Goal: Contribute content: Contribute content

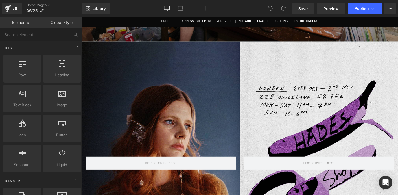
scroll to position [283, 0]
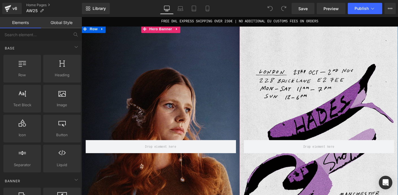
click at [213, 99] on div "Row" at bounding box center [167, 154] width 171 height 256
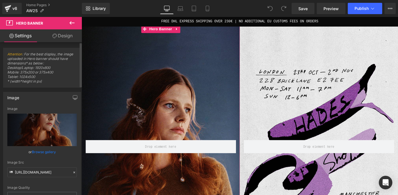
click at [45, 151] on link "Browse gallery" at bounding box center [44, 152] width 24 height 10
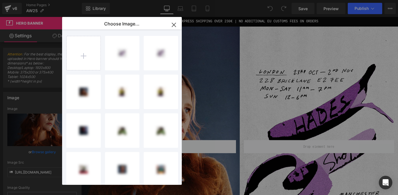
click at [174, 22] on icon "button" at bounding box center [173, 24] width 9 height 9
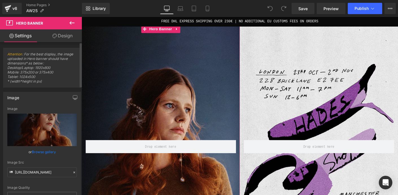
click at [50, 152] on link "Browse gallery" at bounding box center [44, 152] width 24 height 10
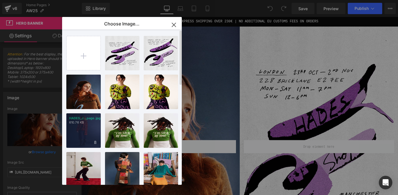
click at [87, 127] on div "HADES_J...page.jpg 610.76 KB" at bounding box center [83, 130] width 34 height 34
type input "[URL][DOMAIN_NAME]"
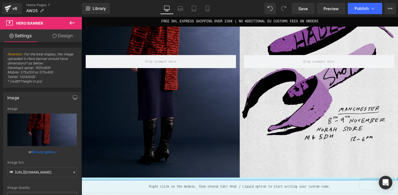
scroll to position [335, 0]
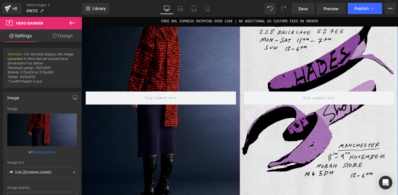
click at [317, 56] on div "Row" at bounding box center [337, 101] width 171 height 256
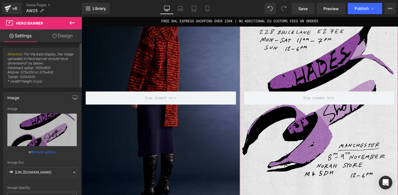
click at [47, 152] on link "Browse gallery" at bounding box center [44, 152] width 24 height 10
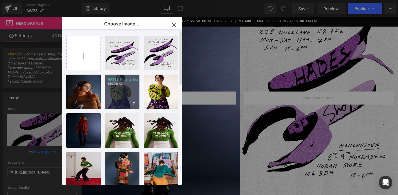
click at [124, 87] on div "HADES_H...site.jpg 614.98 KB" at bounding box center [122, 91] width 34 height 34
type input "[URL][DOMAIN_NAME]"
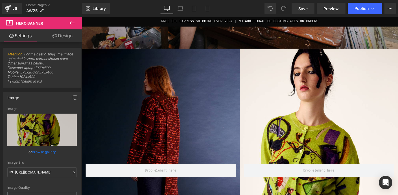
scroll to position [330, 0]
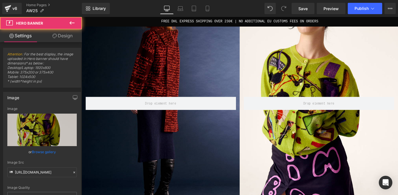
click at [331, 79] on div "Row" at bounding box center [337, 107] width 171 height 256
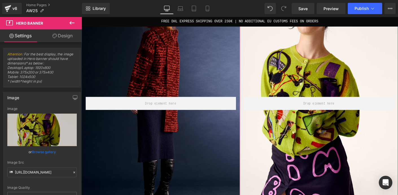
click at [311, 68] on div "Row" at bounding box center [337, 107] width 171 height 256
click at [47, 150] on link "Browse gallery" at bounding box center [44, 152] width 24 height 10
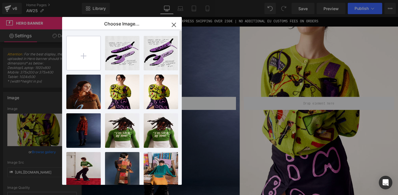
click at [80, 56] on input "file" at bounding box center [84, 53] width 34 height 34
type input "C:\fakepath\HADES_Alphabet_Homepage_A.jpg"
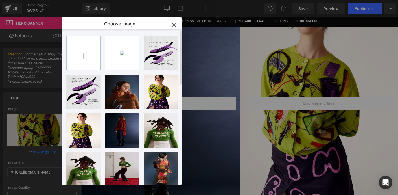
click at [85, 53] on input "file" at bounding box center [84, 53] width 34 height 34
type input "C:\fakepath\HADES_Alphabet_Homepage_T.jpg"
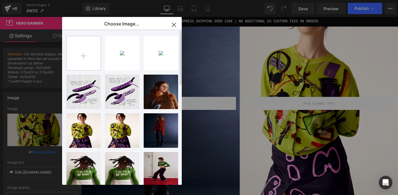
click at [83, 54] on input "file" at bounding box center [84, 53] width 34 height 34
type input "C:\fakepath\HADES_Alphabet_Homepage_P.jpg"
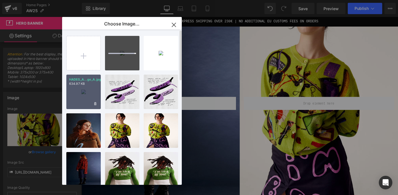
click at [83, 89] on div "HADES_A...ge_A.jpg 634.97 KB" at bounding box center [83, 91] width 34 height 34
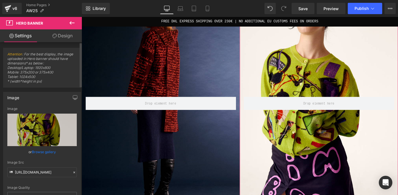
click at [45, 150] on link "Browse gallery" at bounding box center [44, 152] width 24 height 10
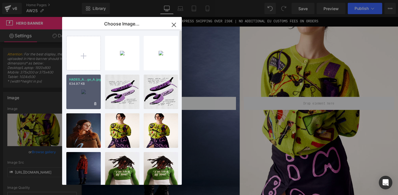
click at [87, 84] on p "634.97 KB" at bounding box center [83, 84] width 29 height 4
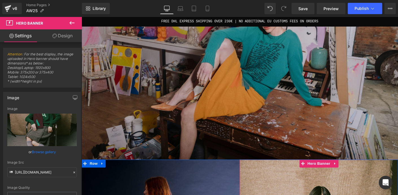
scroll to position [112, 0]
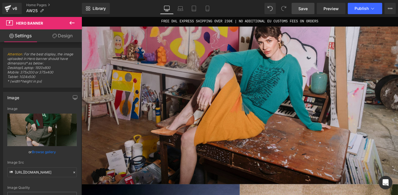
click at [303, 8] on span "Save" at bounding box center [302, 9] width 9 height 6
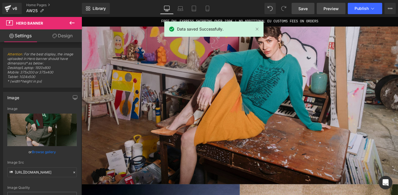
click at [329, 10] on span "Preview" at bounding box center [330, 9] width 15 height 6
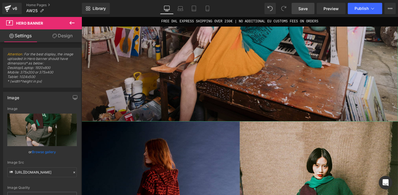
scroll to position [253, 0]
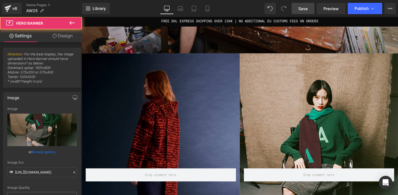
click at [319, 107] on div "Row" at bounding box center [337, 184] width 171 height 256
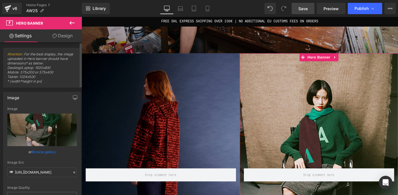
click at [42, 152] on link "Browse gallery" at bounding box center [44, 152] width 24 height 10
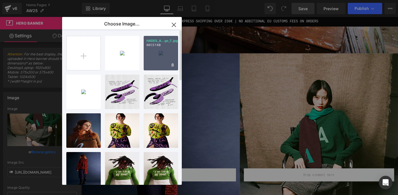
click at [154, 48] on div "HADES_A...ge_T.jpg 661.51 KB" at bounding box center [161, 53] width 34 height 34
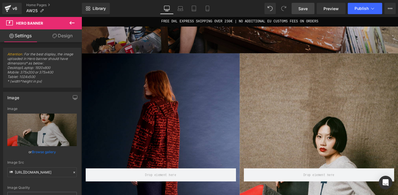
click at [301, 12] on link "Save" at bounding box center [302, 8] width 23 height 11
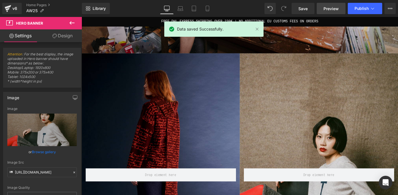
click at [331, 9] on span "Preview" at bounding box center [330, 9] width 15 height 6
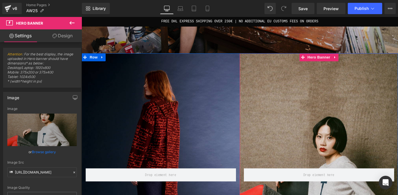
click at [335, 111] on div "Row" at bounding box center [337, 184] width 171 height 256
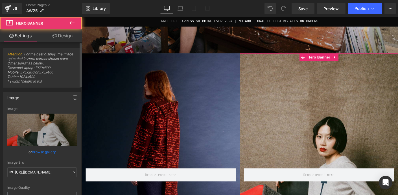
click at [51, 151] on link "Browse gallery" at bounding box center [44, 152] width 24 height 10
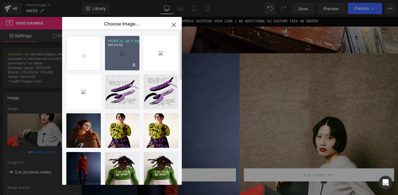
click at [128, 52] on div "HADES_A...ge_P.jpg 691.58 KB" at bounding box center [122, 53] width 34 height 34
type input "[URL][DOMAIN_NAME]"
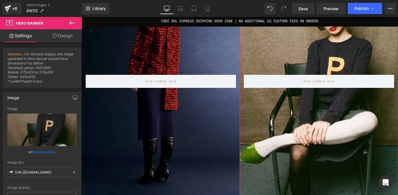
scroll to position [350, 0]
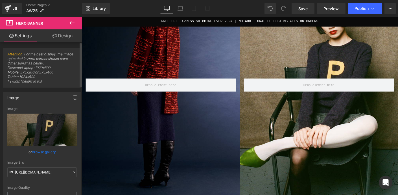
click at [51, 150] on link "Browse gallery" at bounding box center [44, 152] width 24 height 10
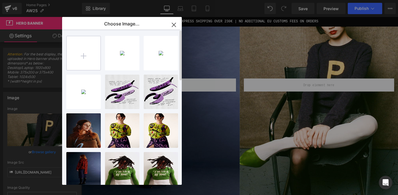
click at [88, 59] on input "file" at bounding box center [84, 53] width 34 height 34
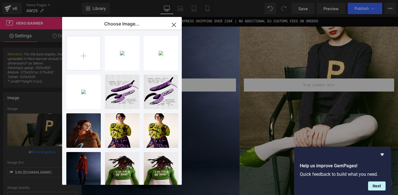
type input "C:\fakepath\HADES_Alphabet_Homepage_N.jpg"
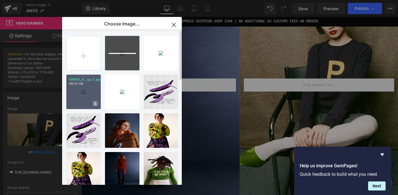
click at [95, 103] on icon at bounding box center [95, 104] width 2 height 4
click at [94, 104] on span "No" at bounding box center [98, 103] width 14 height 6
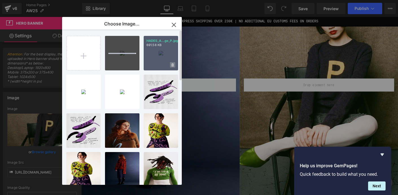
click at [172, 63] on icon at bounding box center [173, 64] width 2 height 3
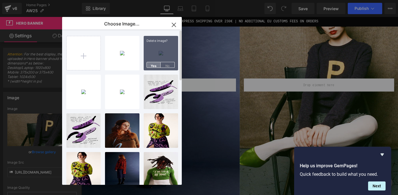
click at [155, 63] on span "Yes" at bounding box center [153, 65] width 14 height 6
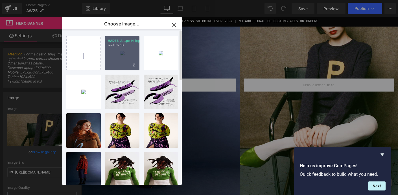
click at [125, 51] on div "HADES_A...ge_N.jpg 660.05 KB" at bounding box center [122, 53] width 34 height 34
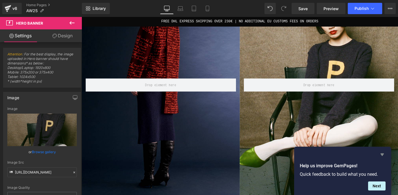
click at [382, 154] on icon "Hide survey" at bounding box center [381, 154] width 3 height 3
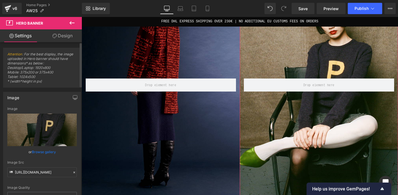
click at [43, 152] on link "Browse gallery" at bounding box center [44, 152] width 24 height 10
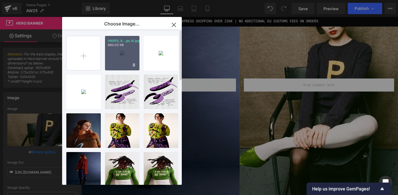
click at [118, 53] on div "HADES_A...ge_N.jpg 660.05 KB" at bounding box center [122, 53] width 34 height 34
type input "[URL][DOMAIN_NAME]"
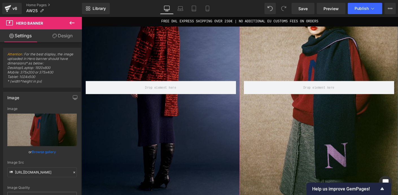
scroll to position [296, 0]
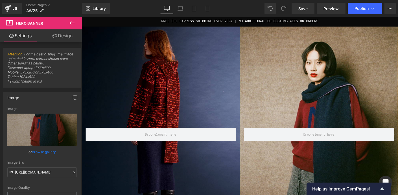
click at [264, 81] on div "Row" at bounding box center [337, 141] width 171 height 256
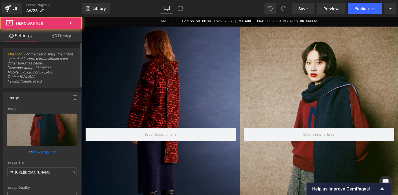
click at [38, 151] on link "Browse gallery" at bounding box center [44, 152] width 24 height 10
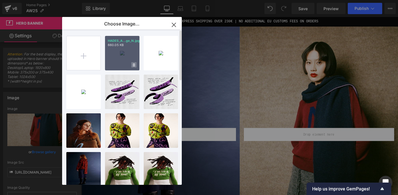
click at [133, 65] on icon at bounding box center [134, 65] width 2 height 4
click at [115, 66] on span "Yes" at bounding box center [115, 65] width 14 height 6
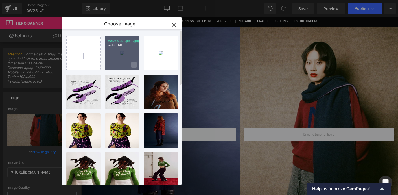
click at [133, 64] on icon at bounding box center [134, 64] width 2 height 3
click at [112, 65] on span "Yes" at bounding box center [115, 65] width 14 height 6
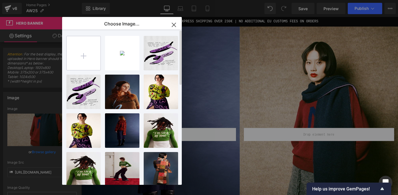
click at [83, 53] on input "file" at bounding box center [84, 53] width 34 height 34
type input "C:\fakepath\HADES_AlphabetJumper&Scarf_LetterA_ModelShot.jpg"
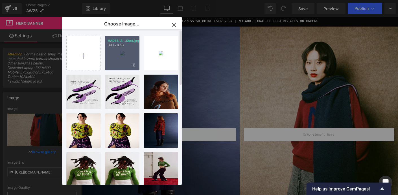
click at [121, 49] on div "HADES_A...Shot.jpg 303.28 KB" at bounding box center [122, 53] width 34 height 34
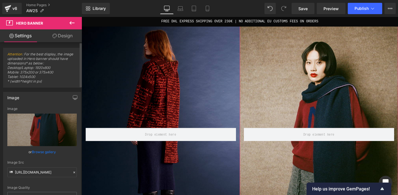
click at [49, 152] on link "Browse gallery" at bounding box center [44, 152] width 24 height 10
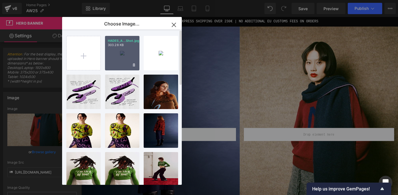
click at [130, 47] on div "HADES_A...Shot.jpg 303.28 KB" at bounding box center [122, 53] width 34 height 34
type input "[URL][DOMAIN_NAME]"
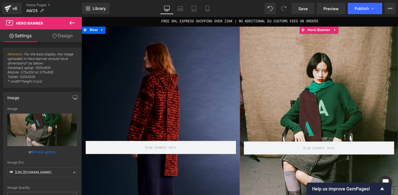
scroll to position [282, 0]
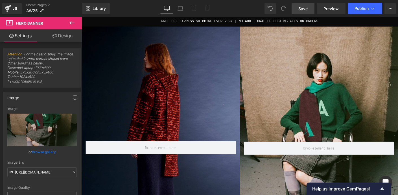
click at [304, 6] on span "Save" at bounding box center [302, 9] width 9 height 6
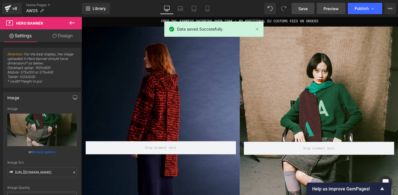
click at [335, 7] on span "Preview" at bounding box center [330, 9] width 15 height 6
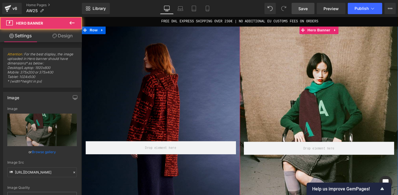
click at [316, 101] on div "Row" at bounding box center [337, 156] width 171 height 258
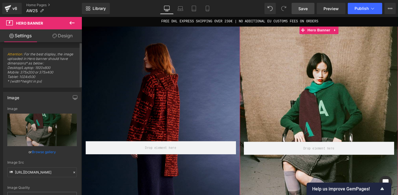
click at [37, 152] on link "Browse gallery" at bounding box center [44, 152] width 24 height 10
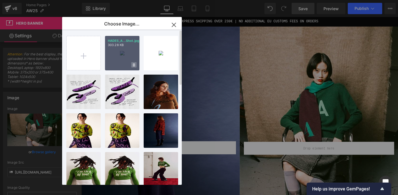
click at [134, 64] on icon at bounding box center [134, 65] width 2 height 4
click at [119, 65] on span "Yes" at bounding box center [115, 65] width 14 height 6
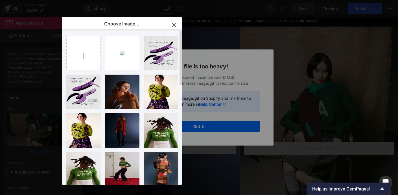
click at [215, 0] on div "Text Color Highlight Color #333333 Choose Image... Back to Library Insert HADES…" at bounding box center [199, 0] width 398 height 0
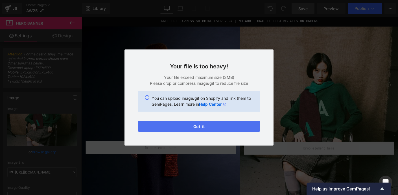
click at [222, 130] on button "Got it" at bounding box center [199, 125] width 122 height 11
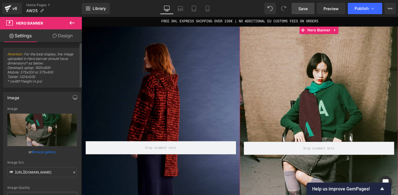
click at [40, 150] on link "Browse gallery" at bounding box center [44, 152] width 24 height 10
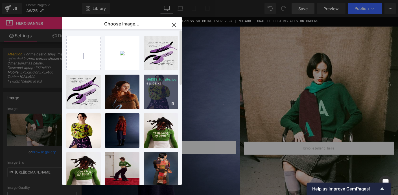
type input "C:\fakepath\HADES_Alphabet_A_Homepage.jpg"
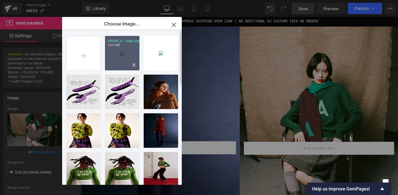
click at [120, 51] on div "HADES_A...page.jpg 1.20 MB" at bounding box center [122, 53] width 34 height 34
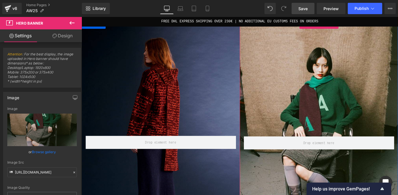
scroll to position [288, 0]
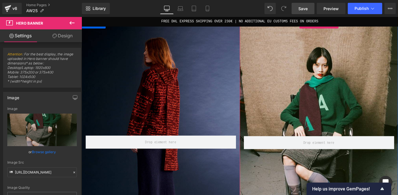
click at [351, 87] on div "Row" at bounding box center [337, 150] width 171 height 258
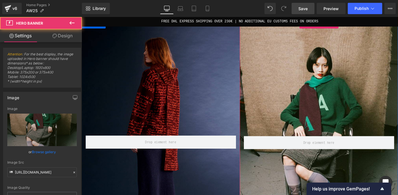
click at [359, 89] on div "Row" at bounding box center [337, 150] width 171 height 258
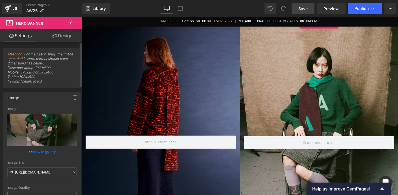
scroll to position [93, 0]
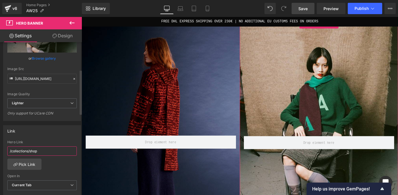
click at [37, 152] on input "/collections/shop" at bounding box center [41, 150] width 69 height 9
paste input "[URL][DOMAIN_NAME]"
type input "[URL][DOMAIN_NAME]"
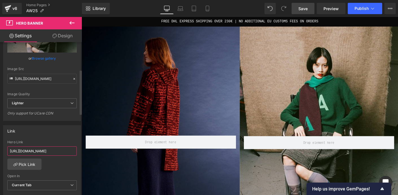
scroll to position [0, 12]
click at [37, 152] on input "[URL][DOMAIN_NAME]" at bounding box center [41, 150] width 69 height 9
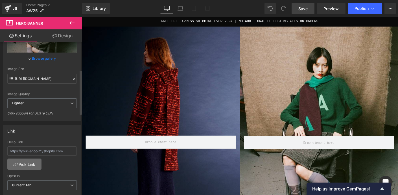
click at [37, 163] on link "Pick Link" at bounding box center [24, 163] width 34 height 11
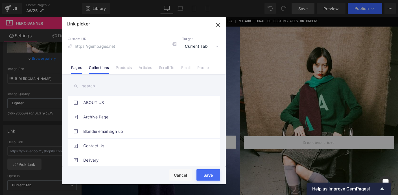
click at [107, 65] on link "Collections" at bounding box center [99, 69] width 20 height 8
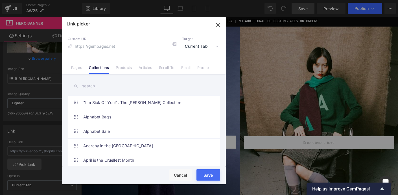
click at [98, 90] on input "text" at bounding box center [144, 86] width 152 height 13
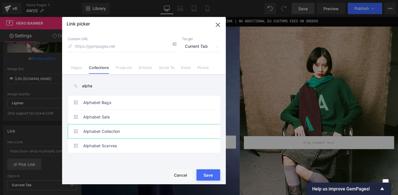
type input "alpha"
click at [118, 127] on link "Alphabet Collection" at bounding box center [145, 131] width 124 height 14
type input "/collections/alphabet"
click at [216, 176] on button "Save" at bounding box center [208, 174] width 24 height 11
type input "/collections/alphabet"
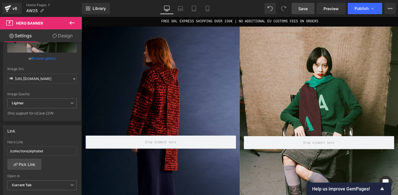
click at [303, 8] on span "Save" at bounding box center [302, 9] width 9 height 6
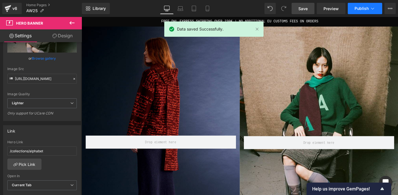
click at [373, 14] on button "Publish" at bounding box center [365, 8] width 34 height 11
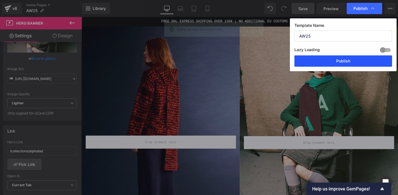
click at [346, 60] on button "Publish" at bounding box center [343, 60] width 98 height 11
